Goal: Task Accomplishment & Management: Manage account settings

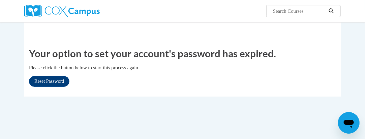
scroll to position [67, 0]
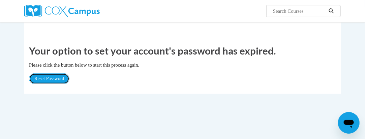
click at [56, 80] on link "Reset Password" at bounding box center [49, 79] width 40 height 11
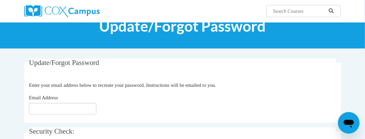
scroll to position [34, 0]
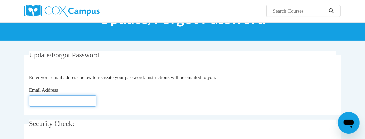
drag, startPoint x: 34, startPoint y: 101, endPoint x: 43, endPoint y: 100, distance: 8.8
click at [35, 101] on input "Email Address" at bounding box center [62, 100] width 67 height 11
type input "[EMAIL_ADDRESS][DOMAIN_NAME]"
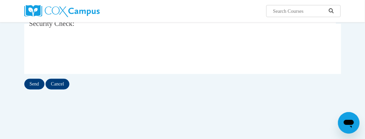
scroll to position [101, 0]
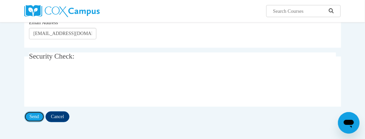
click at [39, 116] on input "Send" at bounding box center [34, 117] width 20 height 11
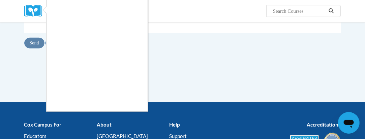
scroll to position [202, 0]
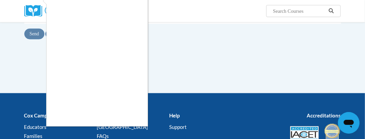
click at [175, 71] on div at bounding box center [182, 69] width 365 height 139
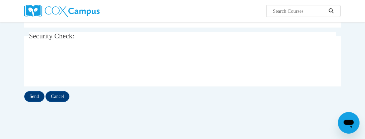
scroll to position [165, 0]
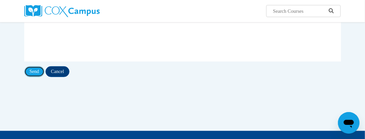
click at [36, 71] on input "Send" at bounding box center [34, 71] width 20 height 11
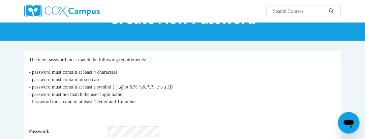
scroll to position [67, 0]
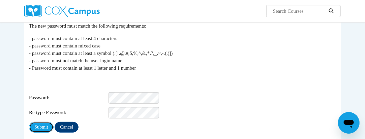
click at [46, 123] on input "Submit" at bounding box center [41, 127] width 24 height 11
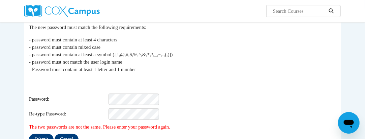
scroll to position [67, 0]
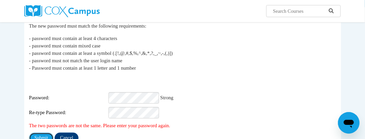
click at [45, 134] on input "Submit" at bounding box center [41, 138] width 24 height 11
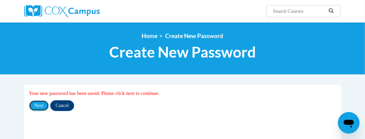
click at [43, 106] on input "Next" at bounding box center [39, 106] width 20 height 11
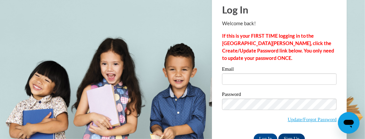
scroll to position [34, 0]
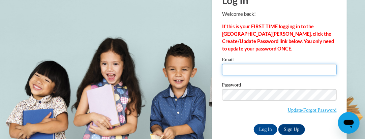
type input "ipcrump@iccms.edu"
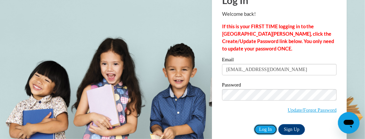
click at [266, 129] on input "Log In" at bounding box center [266, 129] width 24 height 11
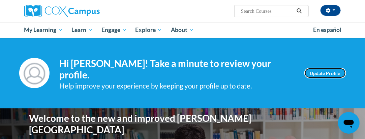
click at [328, 71] on link "Update Profile" at bounding box center [326, 73] width 42 height 11
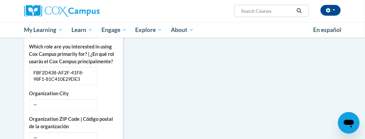
scroll to position [337, 0]
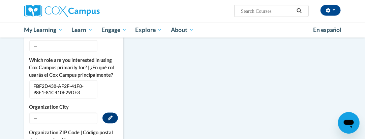
click at [40, 116] on span "—" at bounding box center [63, 118] width 68 height 11
click at [36, 115] on span "—" at bounding box center [63, 118] width 68 height 11
click at [112, 116] on icon "Custom profile fields" at bounding box center [110, 118] width 5 height 5
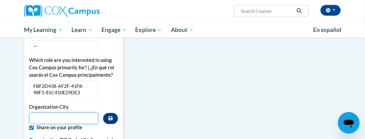
click at [39, 118] on input "Metadata input" at bounding box center [63, 118] width 69 height 11
type input "Belden"
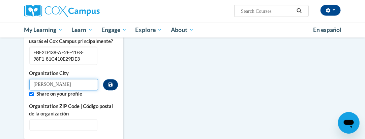
scroll to position [405, 0]
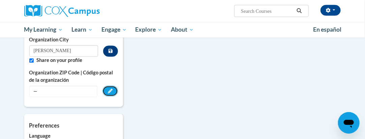
click at [111, 89] on icon "Custom profile fields" at bounding box center [110, 91] width 5 height 5
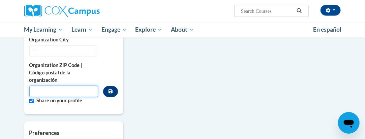
click at [39, 89] on input "Metadata input" at bounding box center [63, 91] width 69 height 11
type input "38826"
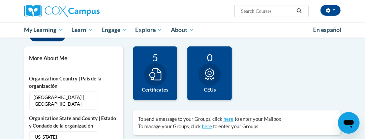
scroll to position [135, 0]
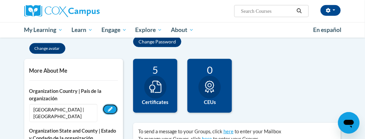
click at [113, 108] on button "Edit" at bounding box center [111, 109] width 16 height 11
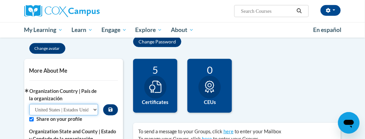
click at [56, 108] on select "Please Select United States | Estados Unidos Outside of the United States | Fue…" at bounding box center [63, 109] width 69 height 11
click at [29, 104] on select "Please Select United States | Estados Unidos Outside of the United States | Fue…" at bounding box center [63, 109] width 69 height 11
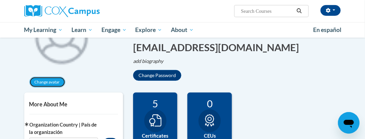
click at [50, 83] on button "Change avatar" at bounding box center [47, 82] width 36 height 11
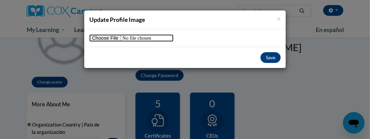
click at [111, 37] on input "file" at bounding box center [131, 37] width 84 height 7
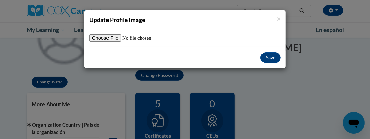
click at [292, 83] on div "× Update Profile Image Save" at bounding box center [185, 69] width 370 height 139
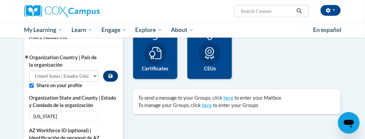
scroll to position [202, 0]
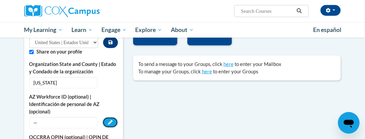
click at [111, 123] on icon "Custom profile fields" at bounding box center [110, 122] width 5 height 5
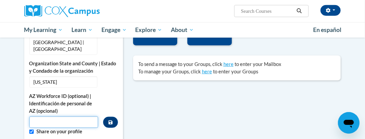
click at [39, 120] on input "Custom profile fields" at bounding box center [63, 122] width 69 height 11
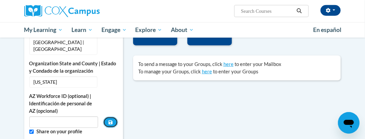
click at [110, 122] on icon "Custom profile fields" at bounding box center [111, 123] width 4 height 4
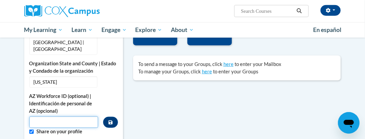
click at [47, 123] on input "Custom profile fields" at bounding box center [63, 122] width 69 height 11
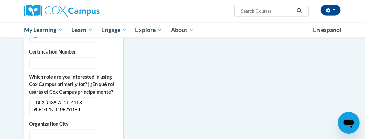
scroll to position [337, 0]
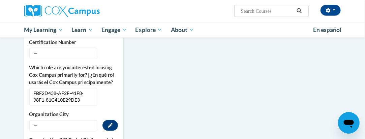
click at [42, 123] on span "—" at bounding box center [63, 125] width 68 height 11
drag, startPoint x: 38, startPoint y: 123, endPoint x: 70, endPoint y: 123, distance: 31.7
click at [46, 123] on span "—" at bounding box center [63, 125] width 68 height 11
click at [112, 124] on icon "Custom profile fields" at bounding box center [110, 125] width 5 height 5
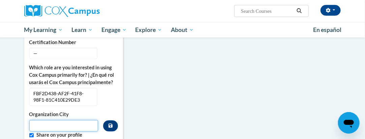
click at [41, 125] on input "Metadata input" at bounding box center [63, 125] width 69 height 11
type input "Belden"
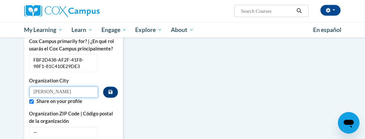
scroll to position [397, 0]
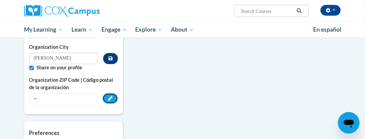
click at [111, 97] on icon "Custom profile fields" at bounding box center [110, 98] width 5 height 5
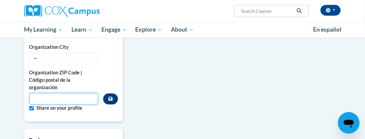
click at [39, 96] on input "Metadata input" at bounding box center [63, 98] width 69 height 11
type input "38826"
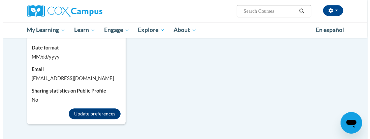
scroll to position [532, 0]
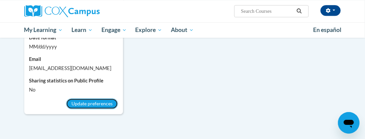
click at [93, 101] on button "Update preferences" at bounding box center [92, 103] width 52 height 11
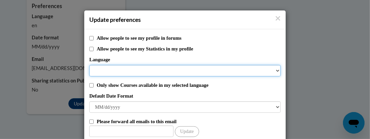
click at [95, 67] on select "Language" at bounding box center [185, 70] width 192 height 11
click at [275, 69] on select "Language" at bounding box center [185, 70] width 192 height 11
click at [274, 69] on select "Language" at bounding box center [185, 70] width 192 height 11
click at [98, 68] on select "Language" at bounding box center [185, 70] width 192 height 11
click at [92, 72] on select "Language" at bounding box center [185, 70] width 192 height 11
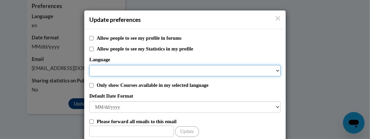
click at [96, 68] on select "Language" at bounding box center [185, 70] width 192 height 11
click at [96, 69] on select "Language" at bounding box center [185, 70] width 192 height 11
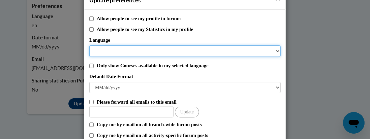
scroll to position [34, 0]
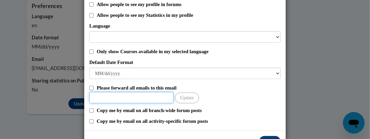
drag, startPoint x: 97, startPoint y: 98, endPoint x: 103, endPoint y: 97, distance: 6.0
click at [97, 98] on input "Other Email" at bounding box center [131, 97] width 84 height 11
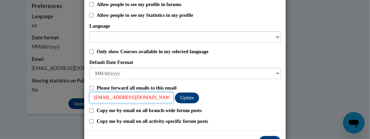
type input "ipcrump@iccms.edu"
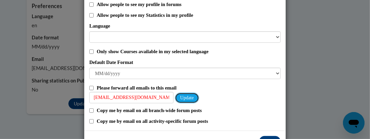
click at [191, 98] on button "Update" at bounding box center [187, 98] width 24 height 11
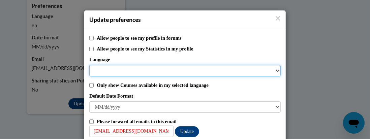
click at [95, 69] on select "Language" at bounding box center [185, 70] width 192 height 11
click at [111, 68] on select "Language" at bounding box center [185, 70] width 192 height 11
drag, startPoint x: 90, startPoint y: 71, endPoint x: 102, endPoint y: 71, distance: 12.5
click at [99, 72] on select "Language" at bounding box center [185, 70] width 192 height 11
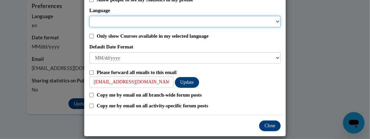
scroll to position [56, 0]
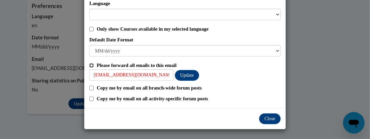
click at [89, 65] on input "Please forward all emails to this email" at bounding box center [91, 65] width 4 height 4
checkbox input "true"
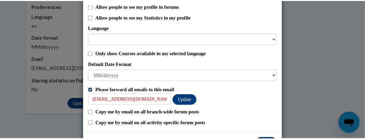
scroll to position [23, 0]
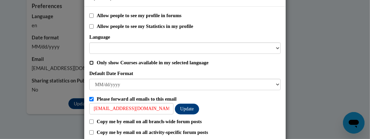
click at [89, 61] on input "Only show Courses available in my selected language" at bounding box center [91, 63] width 4 height 4
checkbox input "true"
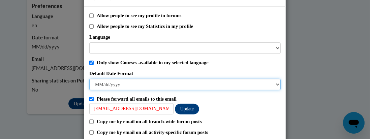
click at [118, 81] on select "M/d/yyyy M/d/yy MM/dd/yy MM/dd/yyyy yy/MM/dd yyyy-MM-dd dd-MMM-yyyy dd/MM/yyyy …" at bounding box center [185, 84] width 192 height 11
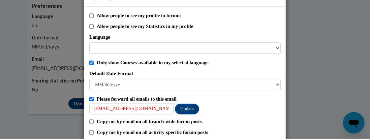
drag, startPoint x: 52, startPoint y: 124, endPoint x: 49, endPoint y: 116, distance: 8.1
click at [49, 116] on div "Update preferences Allow people to see my profile in forums Allow people to see…" at bounding box center [185, 69] width 370 height 139
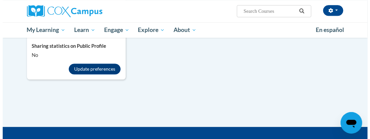
scroll to position [565, 0]
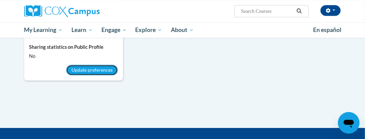
click at [78, 69] on button "Update preferences" at bounding box center [92, 70] width 52 height 11
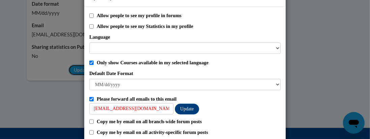
scroll to position [0, 0]
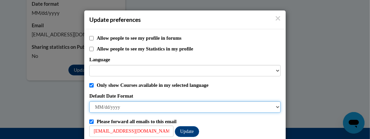
click at [103, 106] on select "M/d/yyyy M/d/yy MM/dd/yy MM/dd/yyyy yy/MM/dd yyyy-MM-dd dd-MMM-yyyy dd/MM/yyyy …" at bounding box center [185, 107] width 192 height 11
drag, startPoint x: 96, startPoint y: 108, endPoint x: 101, endPoint y: 108, distance: 4.7
click at [97, 108] on select "M/d/yyyy M/d/yy MM/dd/yy MM/dd/yyyy yy/MM/dd yyyy-MM-dd dd-MMM-yyyy dd/MM/yyyy …" at bounding box center [185, 107] width 192 height 11
click at [108, 108] on select "M/d/yyyy M/d/yy MM/dd/yy MM/dd/yyyy yy/MM/dd yyyy-MM-dd dd-MMM-yyyy dd/MM/yyyy …" at bounding box center [185, 107] width 192 height 11
select select "MM/dd/yy"
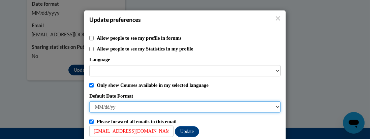
click at [89, 102] on select "M/d/yyyy M/d/yy MM/dd/yy MM/dd/yyyy yy/MM/dd yyyy-MM-dd dd-MMM-yyyy dd/MM/yyyy …" at bounding box center [185, 107] width 192 height 11
click at [98, 108] on select "M/d/yyyy M/d/yy MM/dd/yy MM/dd/yyyy yy/MM/dd yyyy-MM-dd dd-MMM-yyyy dd/MM/yyyy …" at bounding box center [185, 107] width 192 height 11
click at [117, 104] on select "M/d/yyyy M/d/yy MM/dd/yy MM/dd/yyyy yy/MM/dd yyyy-MM-dd dd-MMM-yyyy dd/MM/yyyy …" at bounding box center [185, 107] width 192 height 11
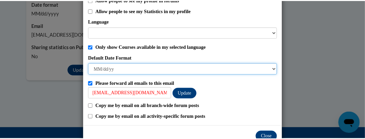
scroll to position [56, 0]
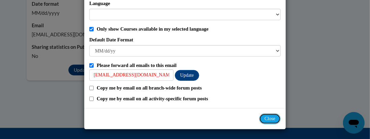
click at [264, 119] on button "Close" at bounding box center [270, 119] width 22 height 11
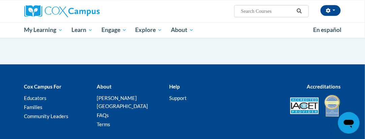
scroll to position [595, 0]
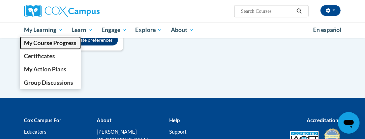
click at [48, 42] on span "My Course Progress" at bounding box center [50, 42] width 53 height 7
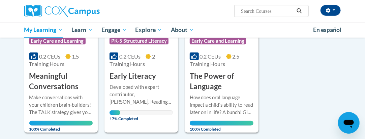
scroll to position [169, 0]
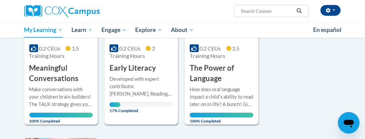
click at [121, 105] on div "17% Completed" at bounding box center [141, 105] width 63 height 5
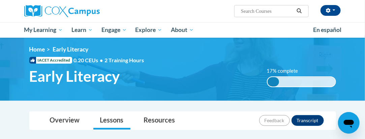
scroll to position [34, 0]
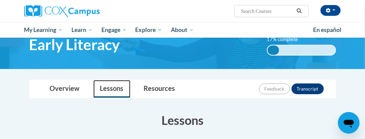
click at [117, 88] on link "Lessons" at bounding box center [111, 89] width 37 height 18
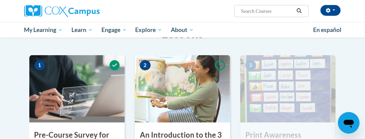
scroll to position [135, 0]
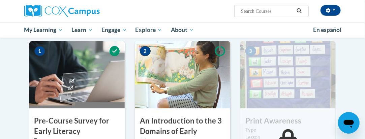
click at [170, 77] on img at bounding box center [182, 74] width 95 height 67
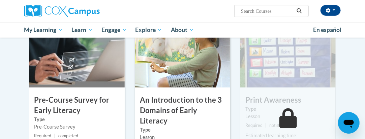
scroll to position [169, 0]
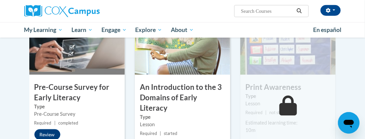
click at [173, 100] on h3 "An Introduction to the 3 Domains of Early Literacy" at bounding box center [182, 97] width 95 height 31
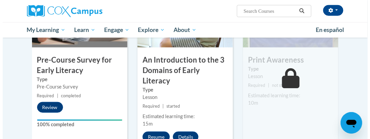
scroll to position [202, 0]
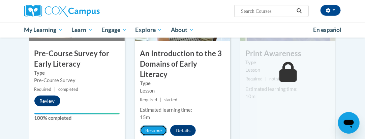
click at [158, 125] on button "Resume" at bounding box center [153, 130] width 27 height 11
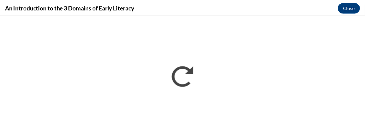
scroll to position [0, 0]
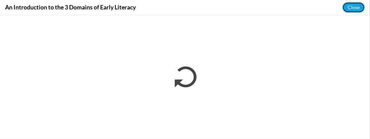
click at [356, 8] on button "Close" at bounding box center [354, 7] width 23 height 11
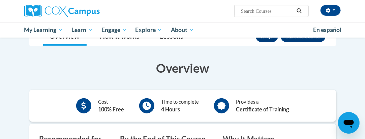
scroll to position [101, 0]
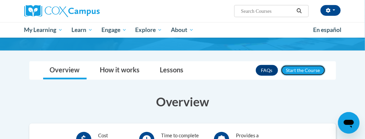
click at [299, 71] on button "Enroll" at bounding box center [303, 70] width 45 height 11
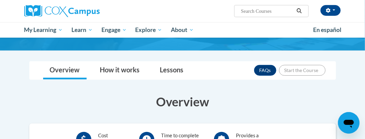
scroll to position [67, 0]
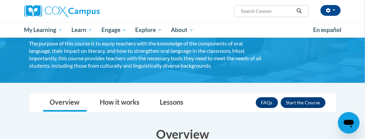
scroll to position [67, 0]
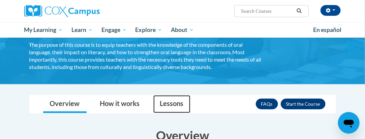
click at [173, 103] on link "Lessons" at bounding box center [171, 104] width 37 height 18
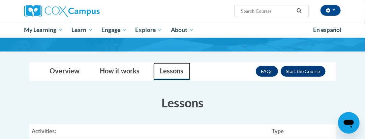
scroll to position [101, 0]
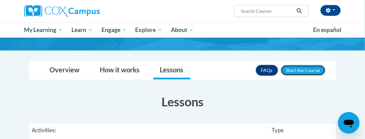
click at [298, 70] on button "Enroll" at bounding box center [303, 70] width 45 height 11
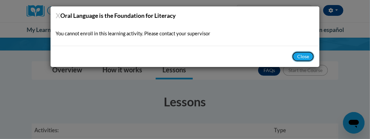
click at [303, 56] on button "Close" at bounding box center [303, 56] width 23 height 11
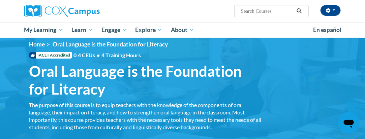
scroll to position [0, 0]
